Goal: Find specific page/section: Find specific page/section

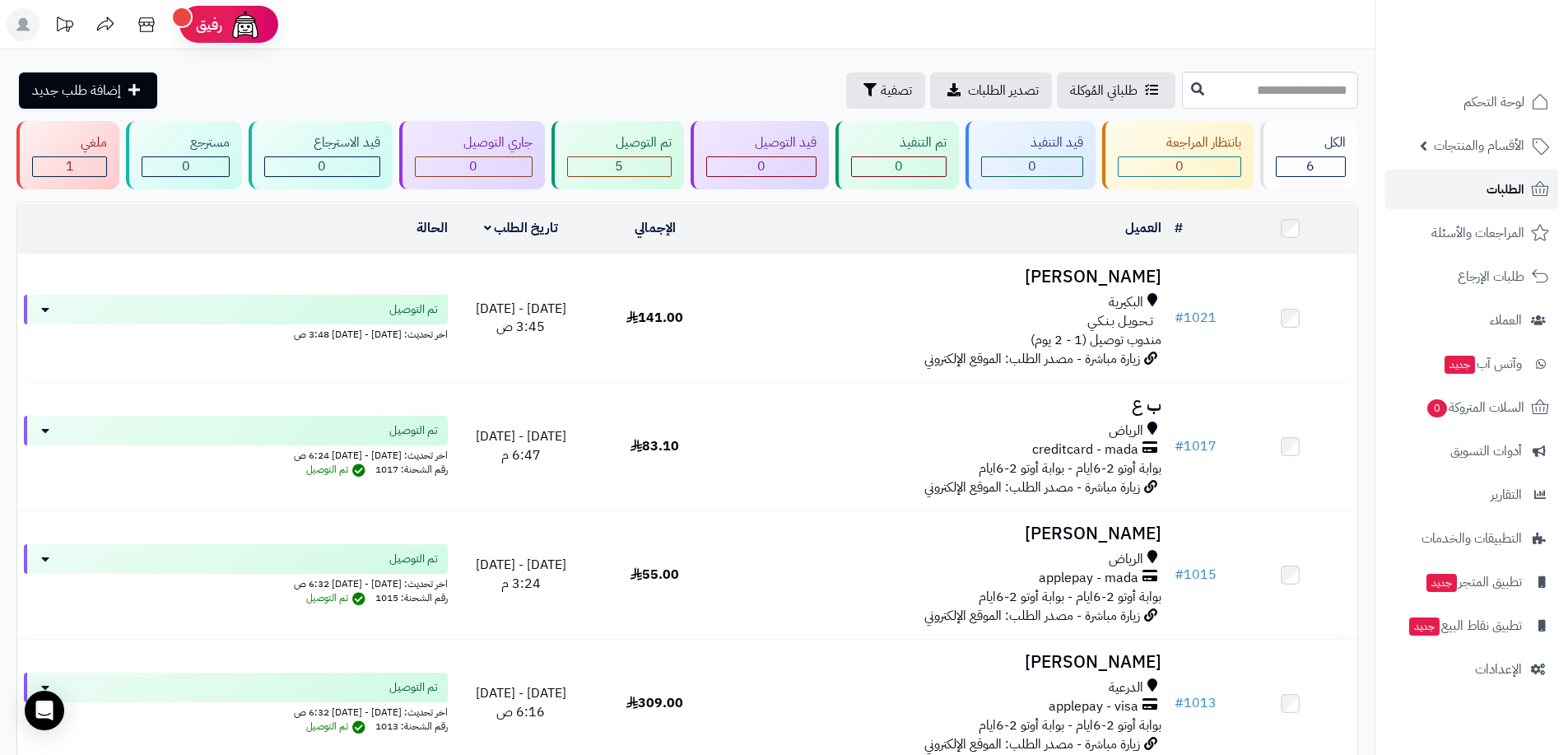
click at [1483, 186] on link "الطلبات" at bounding box center [1470, 189] width 173 height 40
click at [1495, 409] on span "السلات المتروكة 0" at bounding box center [1474, 408] width 99 height 23
